Goal: Task Accomplishment & Management: Manage account settings

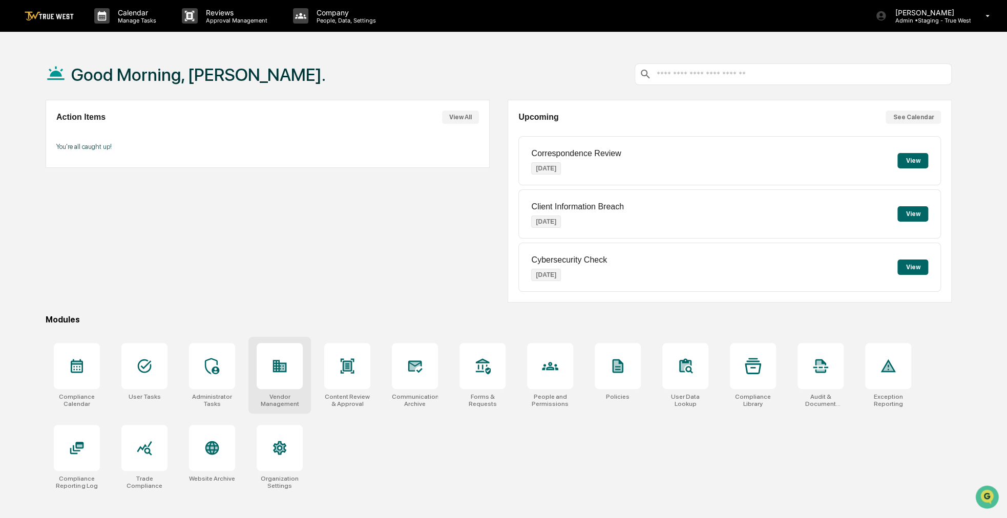
click at [278, 367] on icon at bounding box center [280, 366] width 14 height 12
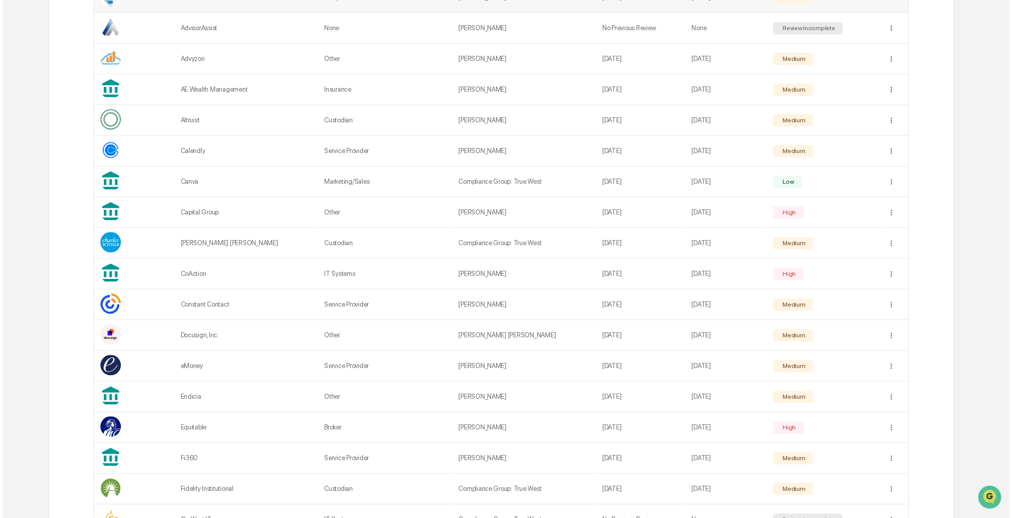
scroll to position [359, 0]
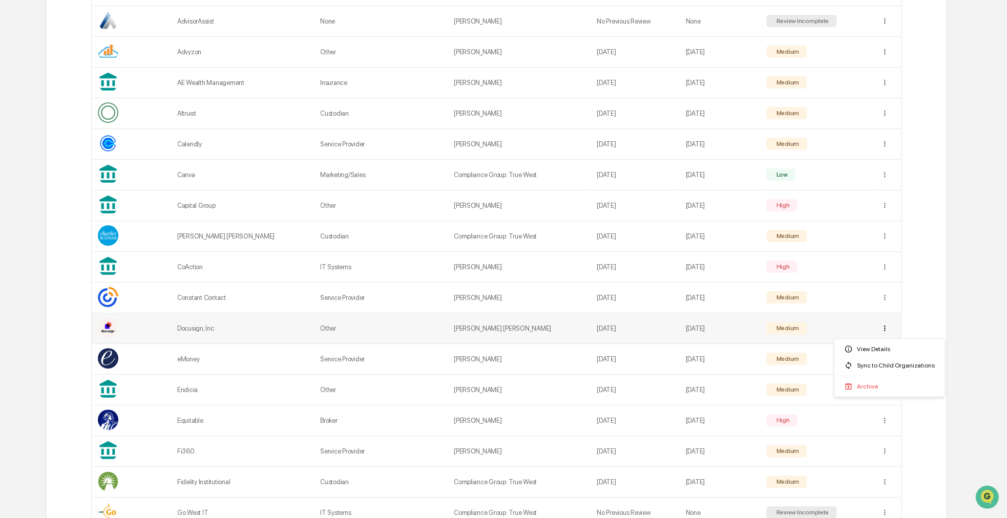
click at [886, 364] on div "Sync to Child Organizations" at bounding box center [889, 366] width 107 height 16
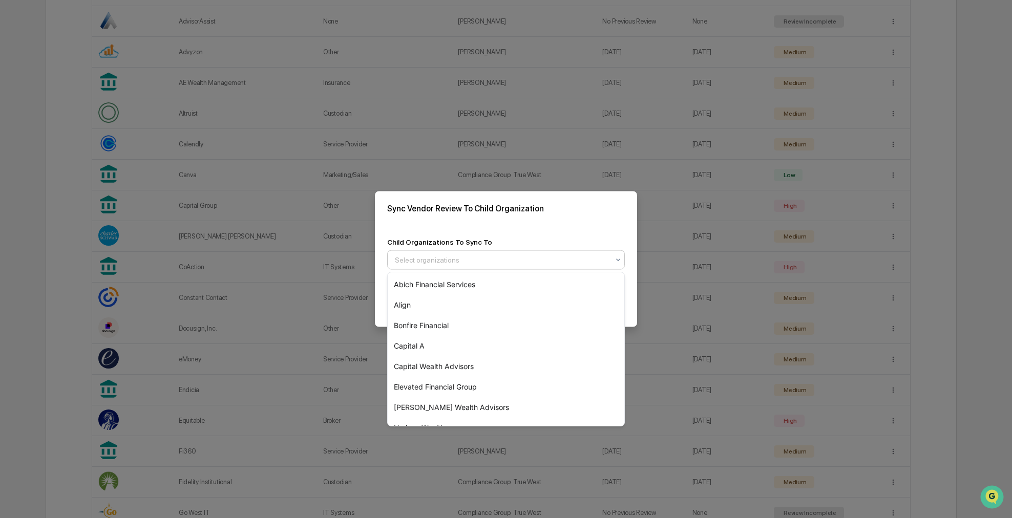
click at [497, 263] on div at bounding box center [502, 260] width 214 height 10
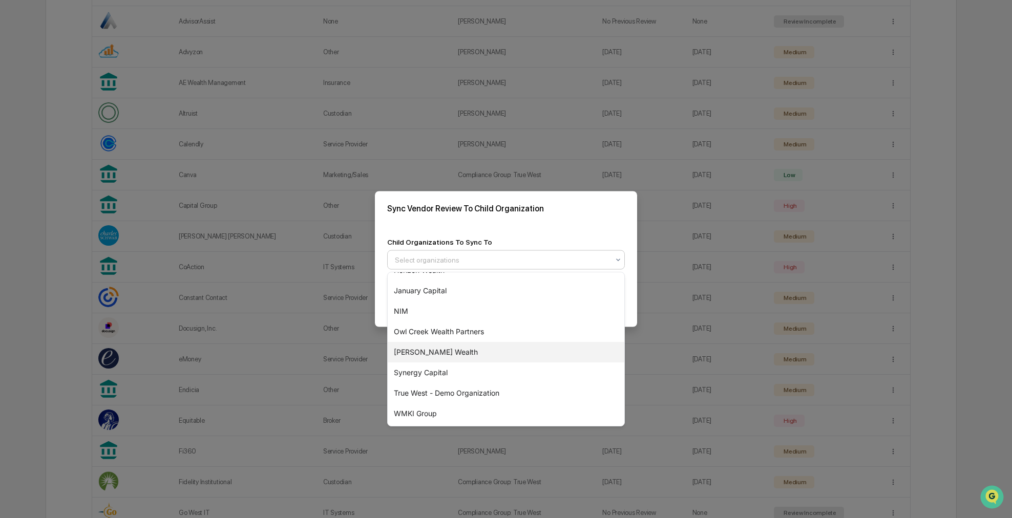
click at [455, 356] on div "[PERSON_NAME] Wealth" at bounding box center [506, 352] width 237 height 20
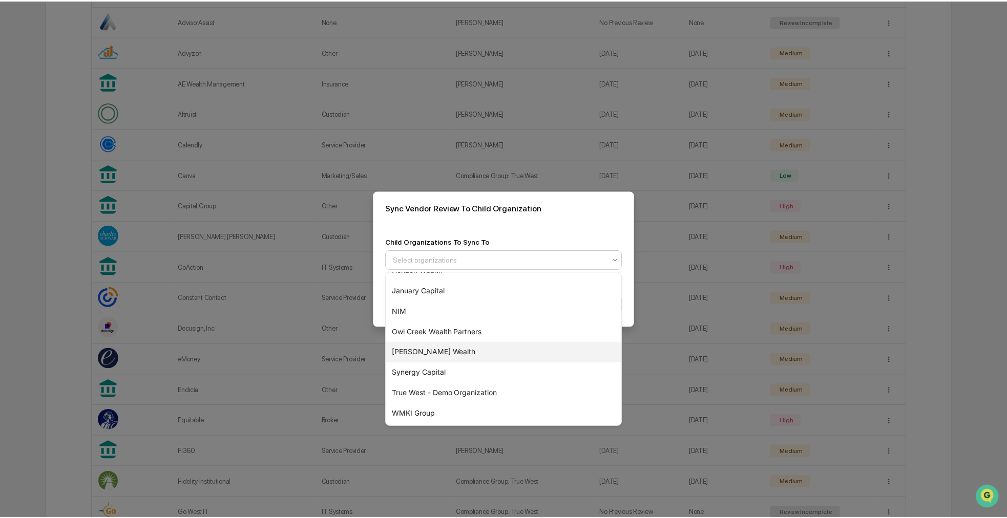
scroll to position [137, 0]
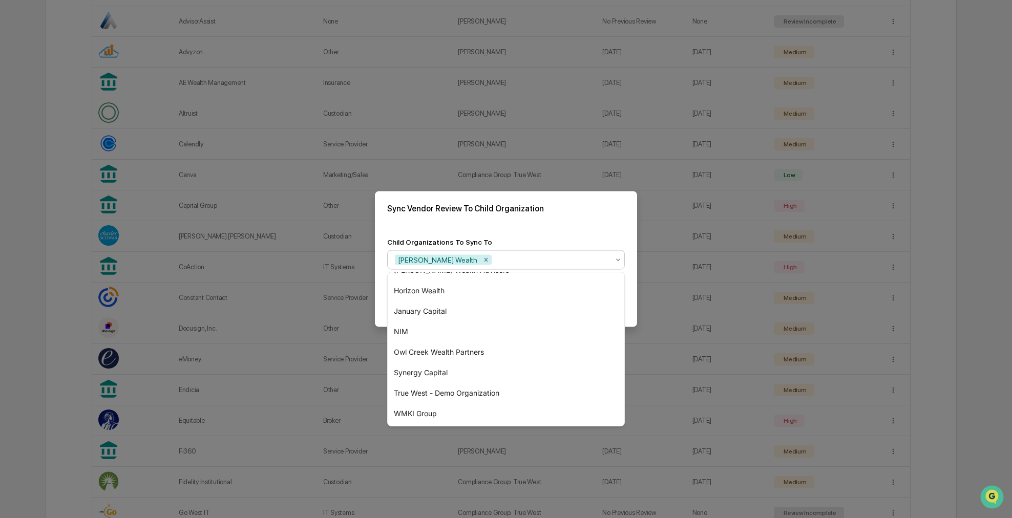
click at [582, 219] on div "Sync Vendor Review To Child Organization" at bounding box center [506, 209] width 262 height 34
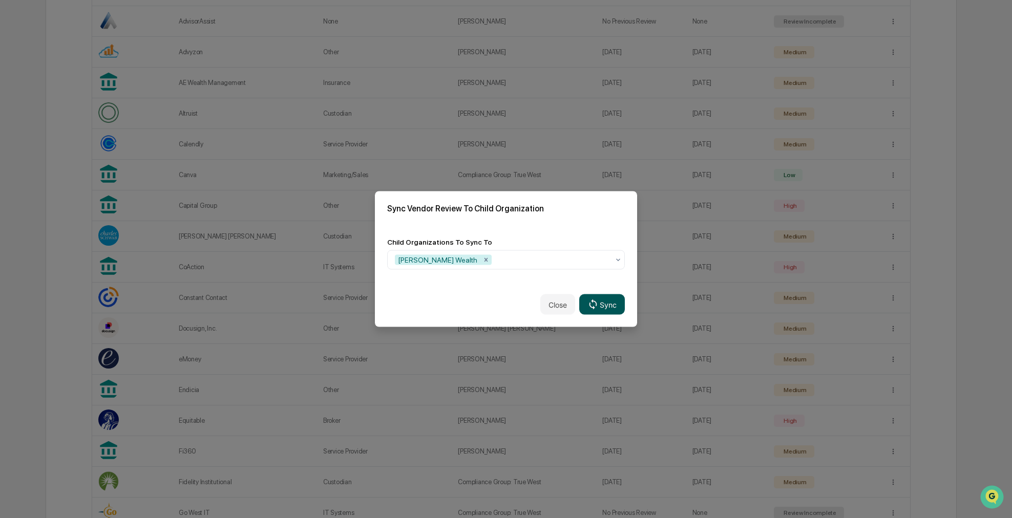
click at [591, 308] on icon at bounding box center [593, 304] width 11 height 11
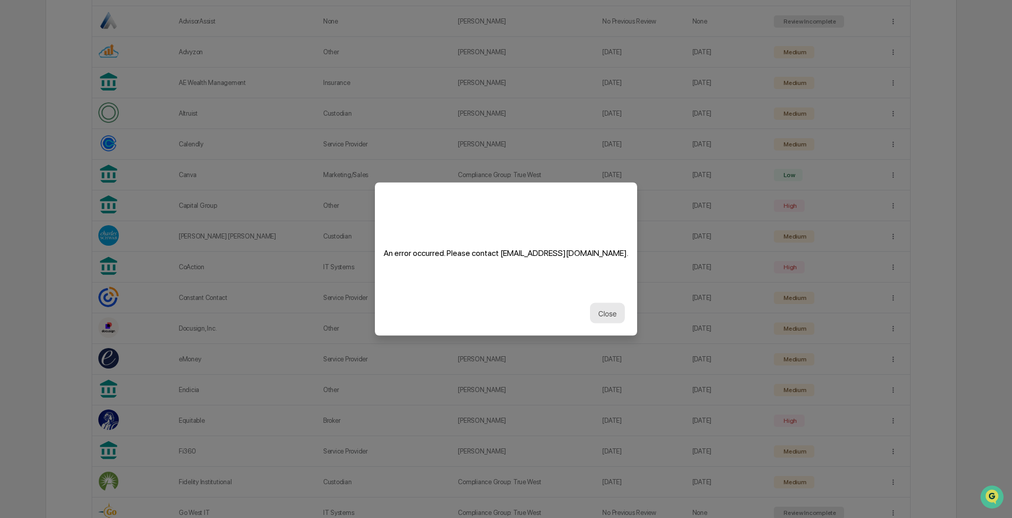
click at [605, 319] on button "Close" at bounding box center [607, 313] width 35 height 20
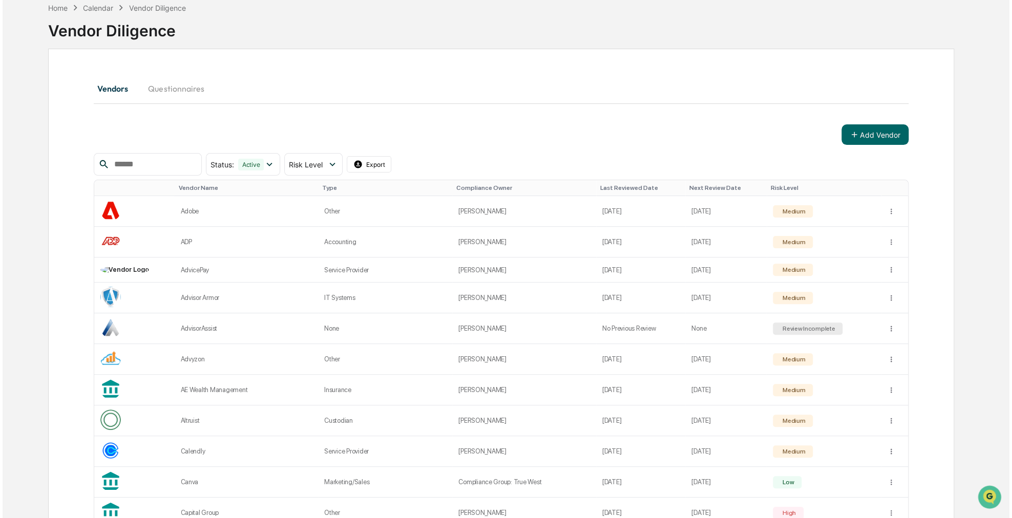
scroll to position [0, 0]
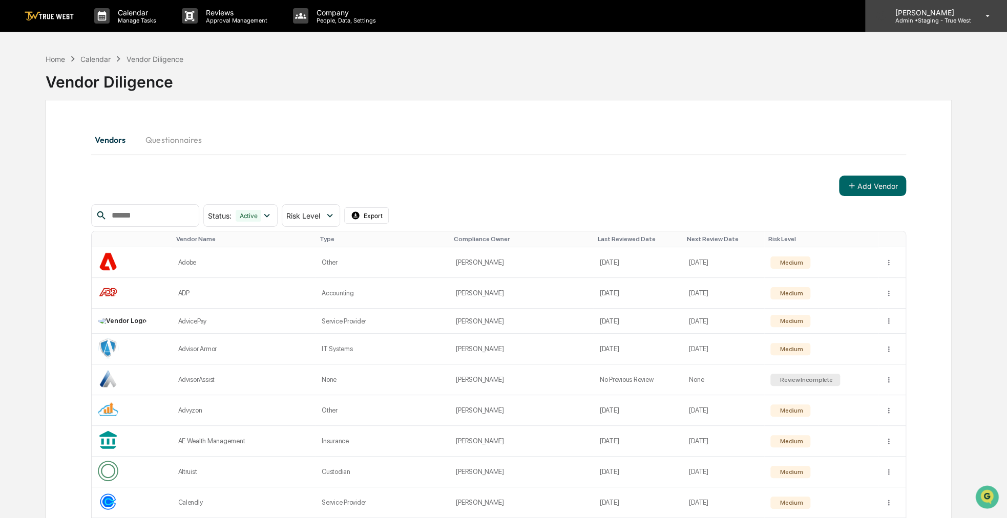
click at [948, 19] on p "Admin • Staging - True West" at bounding box center [929, 20] width 84 height 7
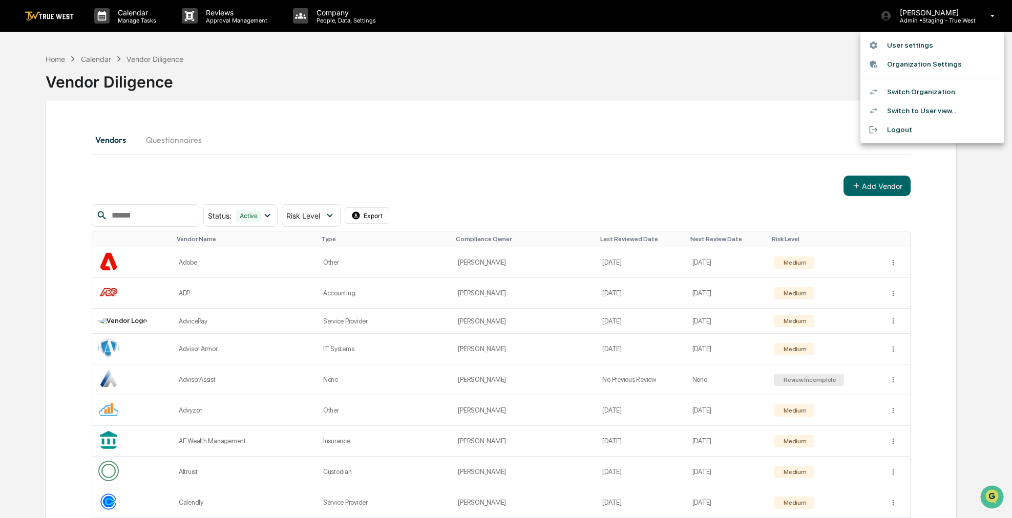
click at [936, 89] on li "Switch Organization" at bounding box center [932, 91] width 143 height 19
